Goal: Obtain resource: Download file/media

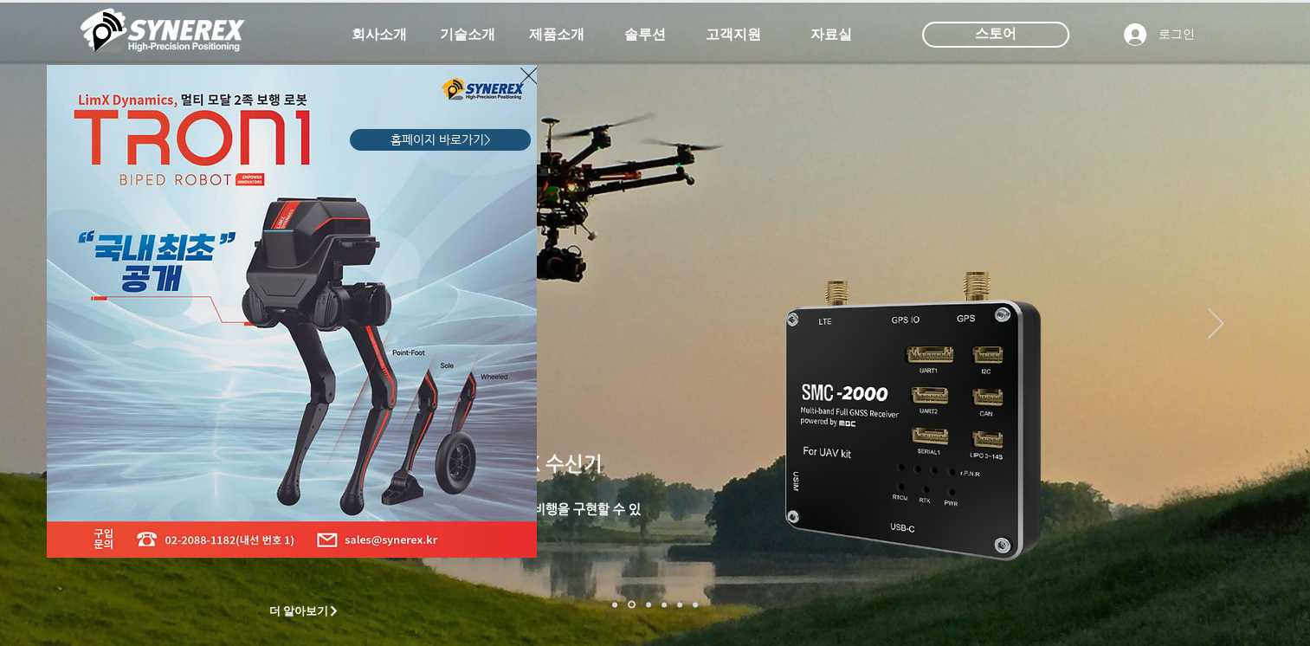
click at [525, 72] on icon "사이트로 돌아가기" at bounding box center [528, 76] width 16 height 16
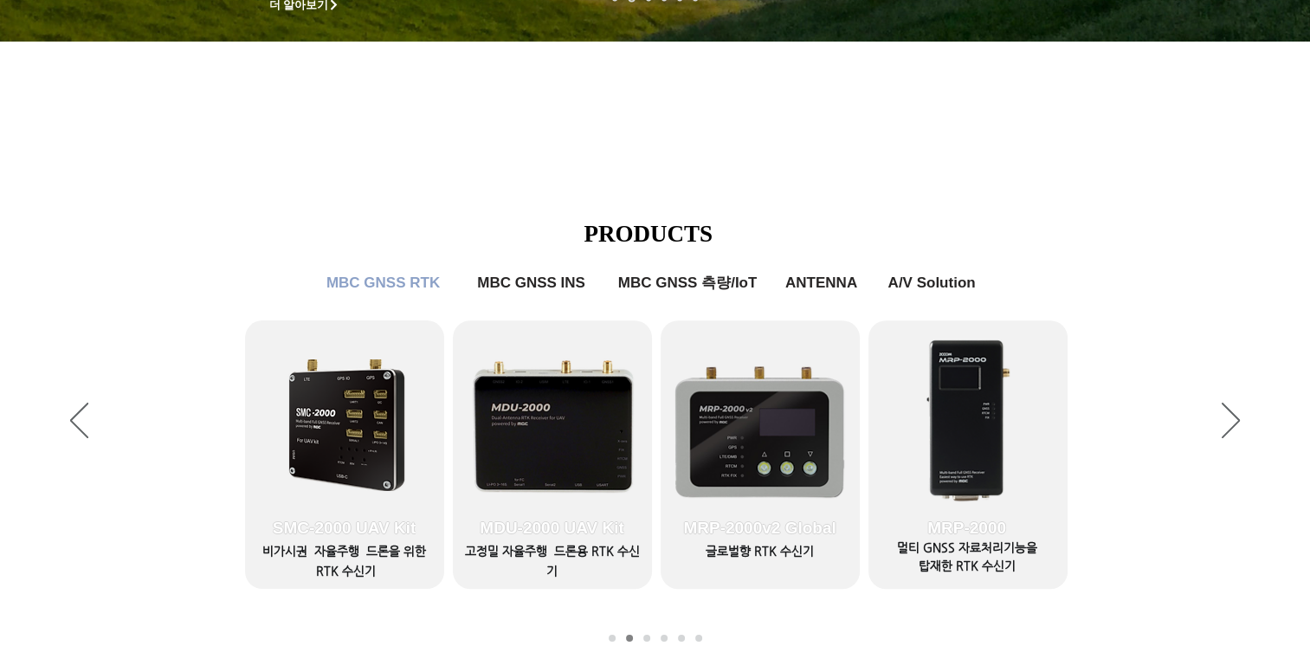
scroll to position [693, 0]
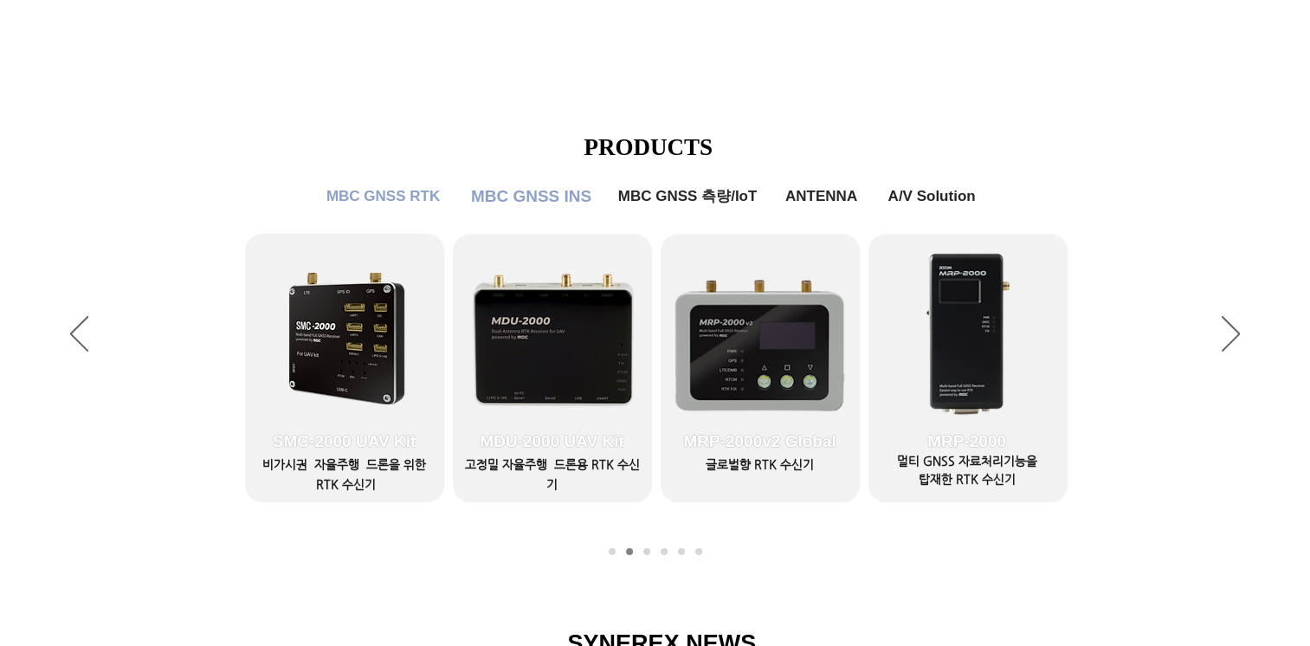
click at [526, 202] on span "MBC GNSS INS" at bounding box center [531, 196] width 120 height 19
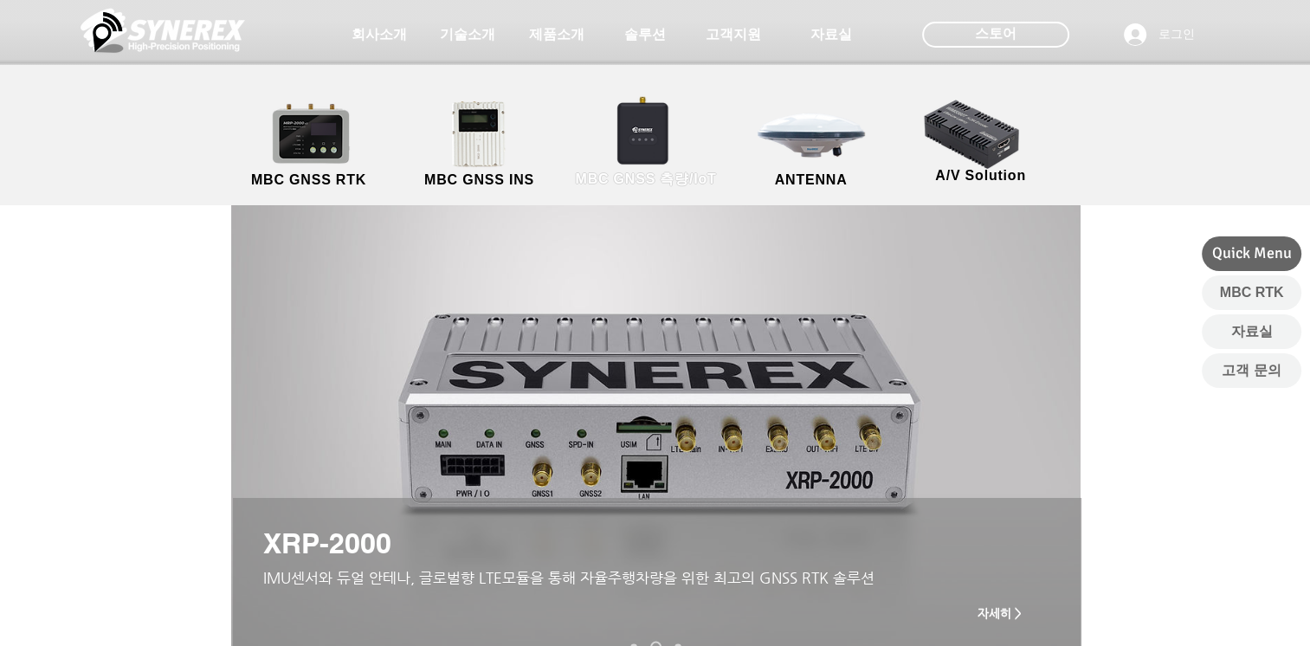
click at [635, 130] on link "MBC GNSS 측량/IoT" at bounding box center [646, 145] width 169 height 91
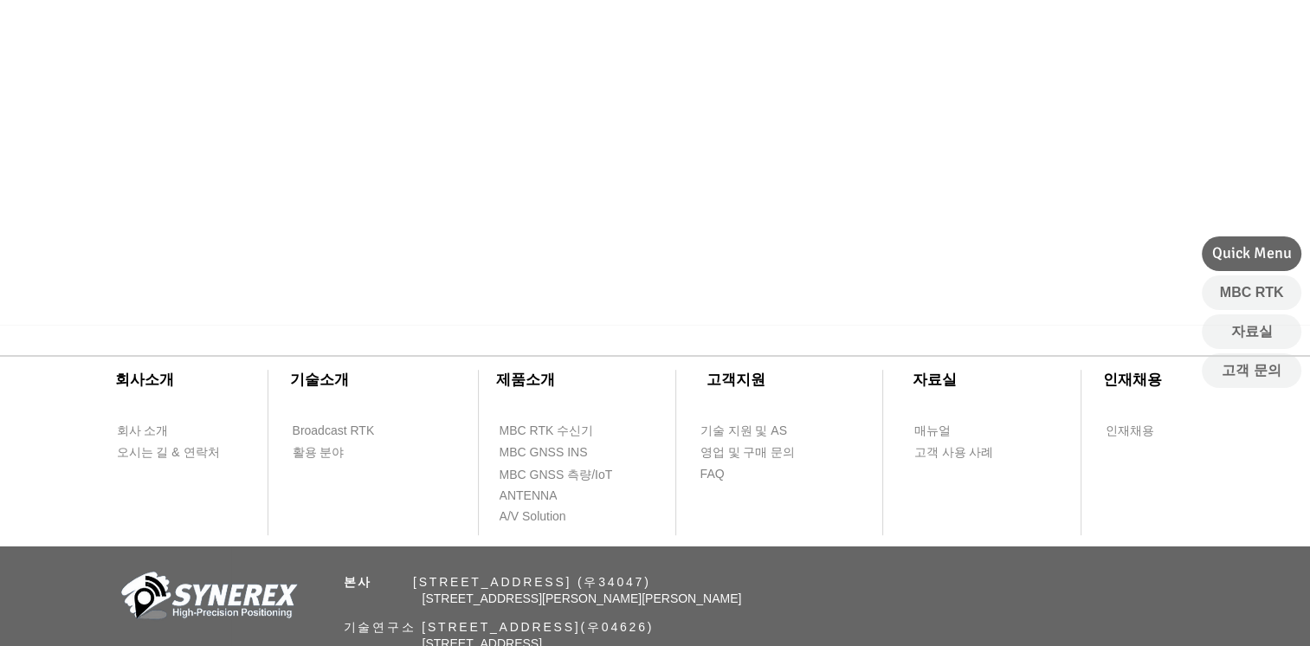
scroll to position [866, 0]
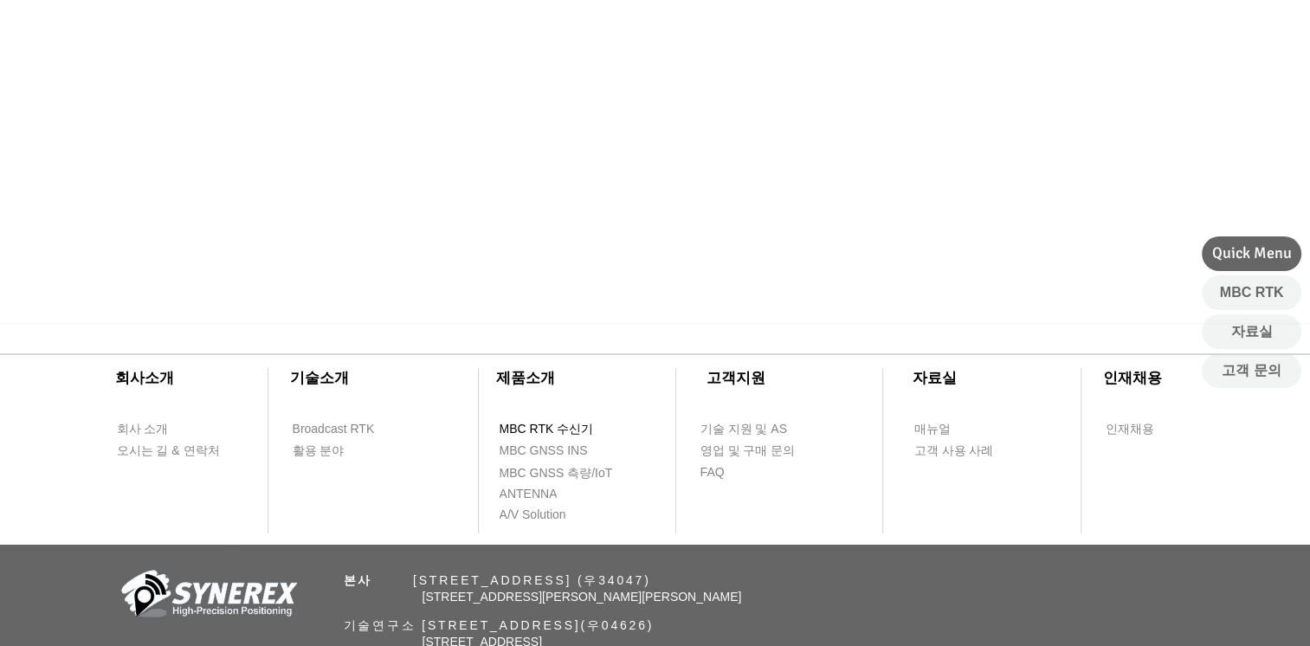
click at [570, 424] on span "MBC RTK 수신기" at bounding box center [547, 429] width 94 height 17
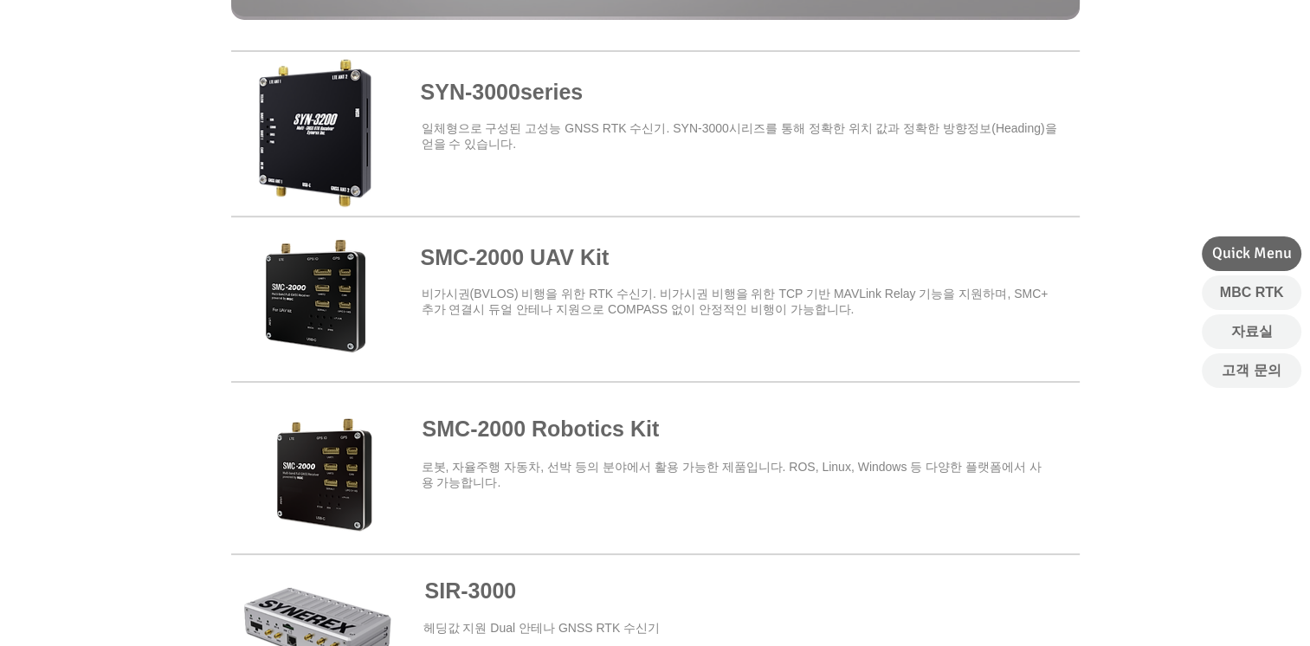
scroll to position [606, 0]
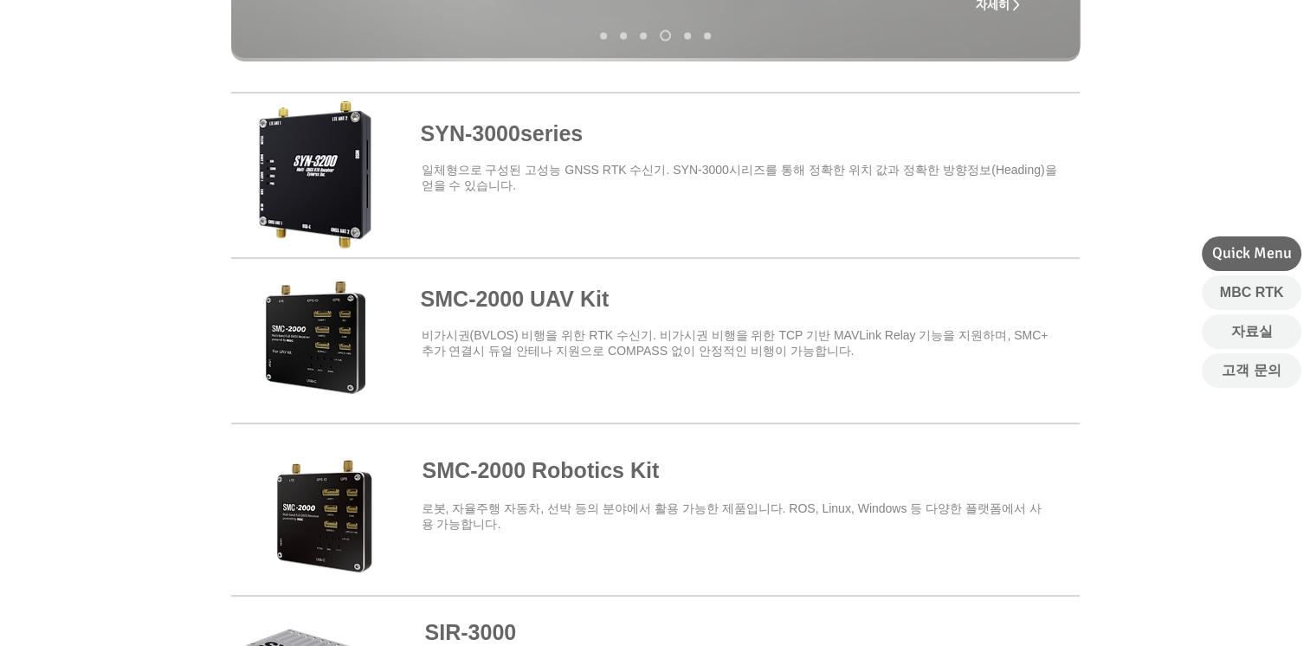
click at [484, 133] on span at bounding box center [655, 172] width 848 height 152
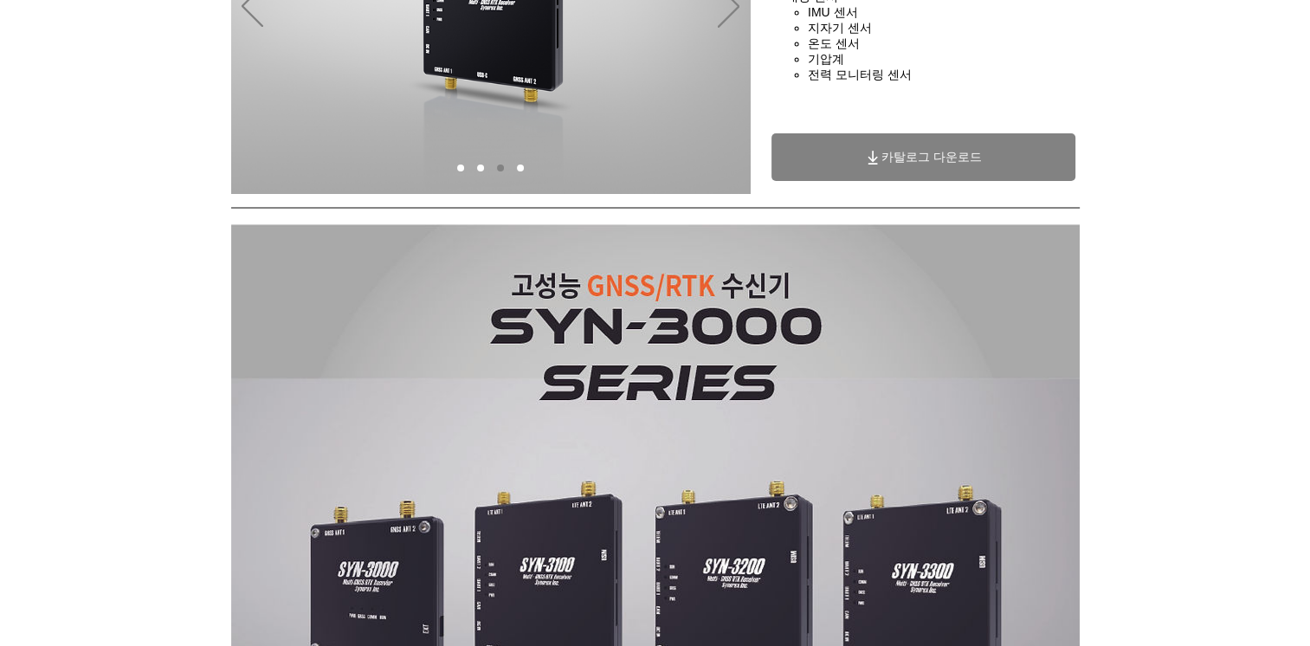
scroll to position [346, 0]
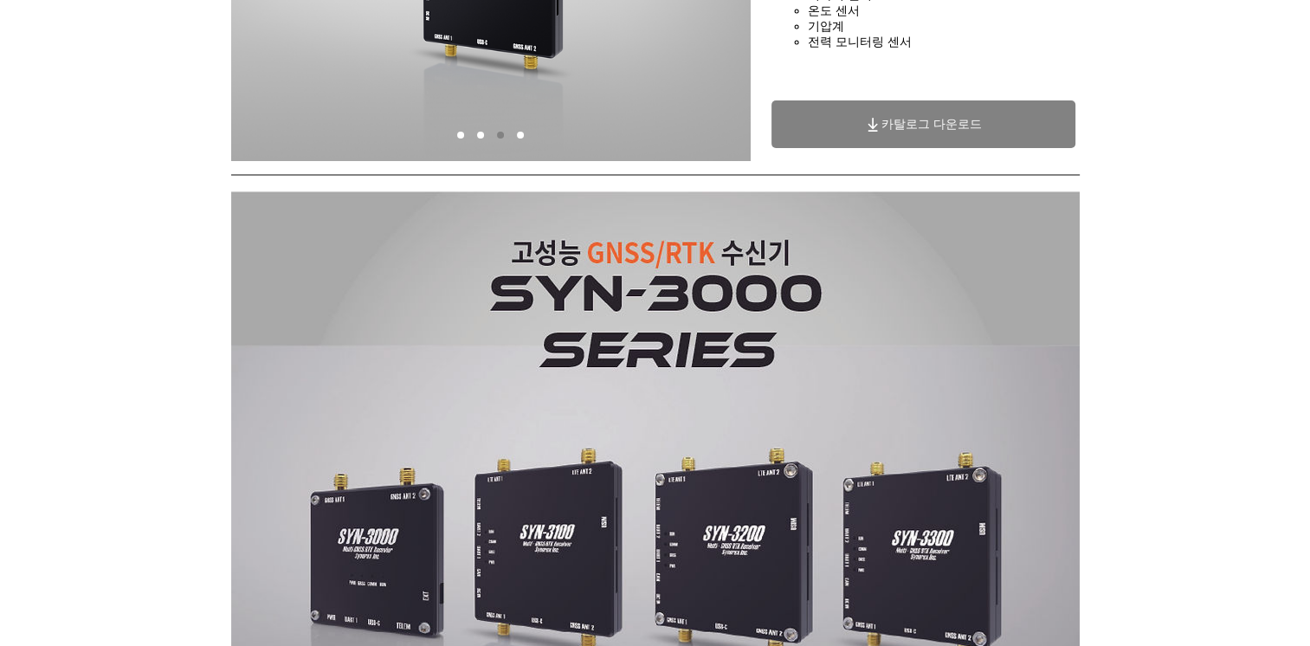
click at [890, 132] on span "카탈로그 다운로드" at bounding box center [931, 125] width 100 height 16
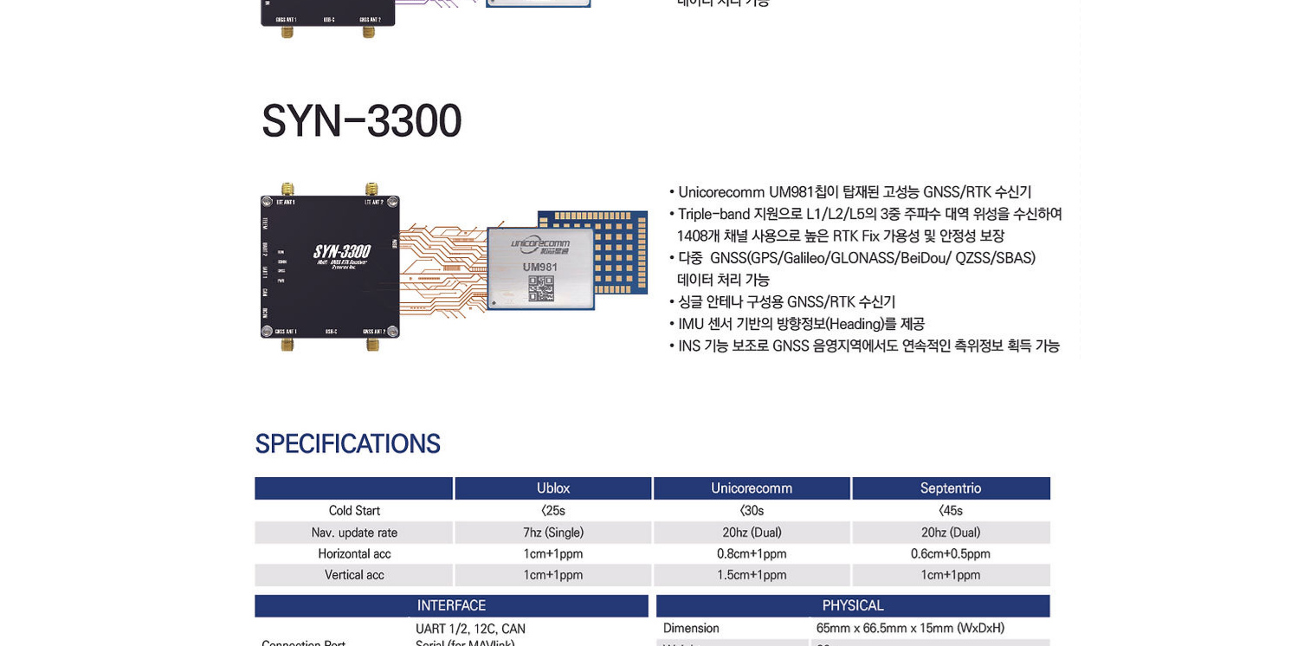
scroll to position [4502, 0]
